Goal: Use online tool/utility

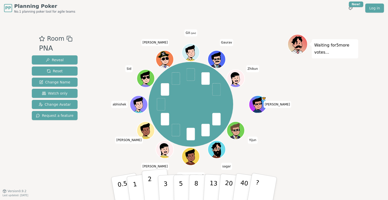
click at [150, 185] on p "2" at bounding box center [150, 189] width 7 height 28
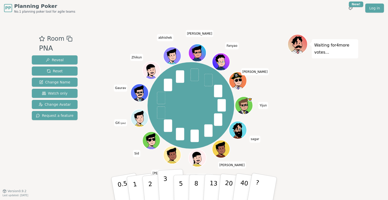
click at [162, 184] on button "3" at bounding box center [172, 188] width 28 height 39
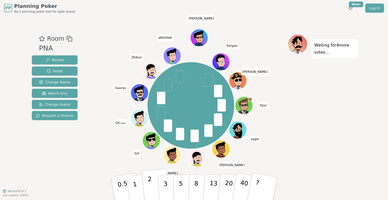
click at [152, 187] on button "2" at bounding box center [156, 188] width 29 height 40
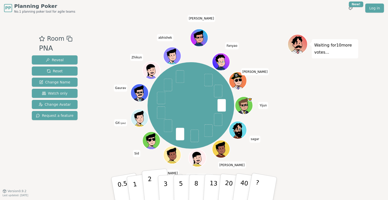
click at [148, 189] on button "2" at bounding box center [156, 188] width 29 height 40
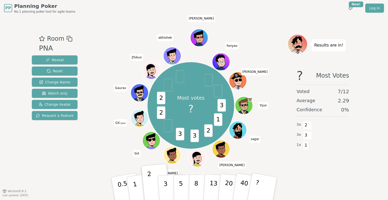
click at [36, 167] on div "Room PNA Reveal Reset Change Name Watch only Change Avatar Request a feature" at bounding box center [55, 103] width 50 height 139
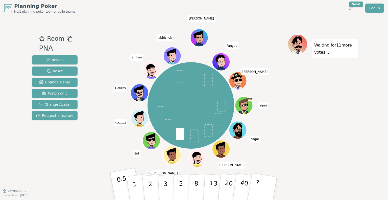
click at [125, 189] on p "0.5" at bounding box center [123, 188] width 14 height 29
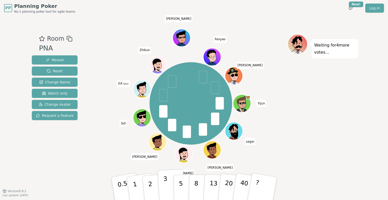
click at [162, 184] on button "3" at bounding box center [172, 188] width 28 height 39
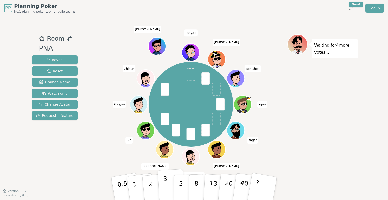
click at [162, 184] on button "3" at bounding box center [172, 188] width 28 height 39
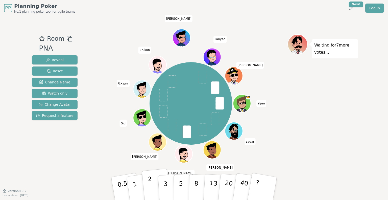
click at [151, 186] on p "2" at bounding box center [150, 189] width 7 height 28
